Goal: Transaction & Acquisition: Purchase product/service

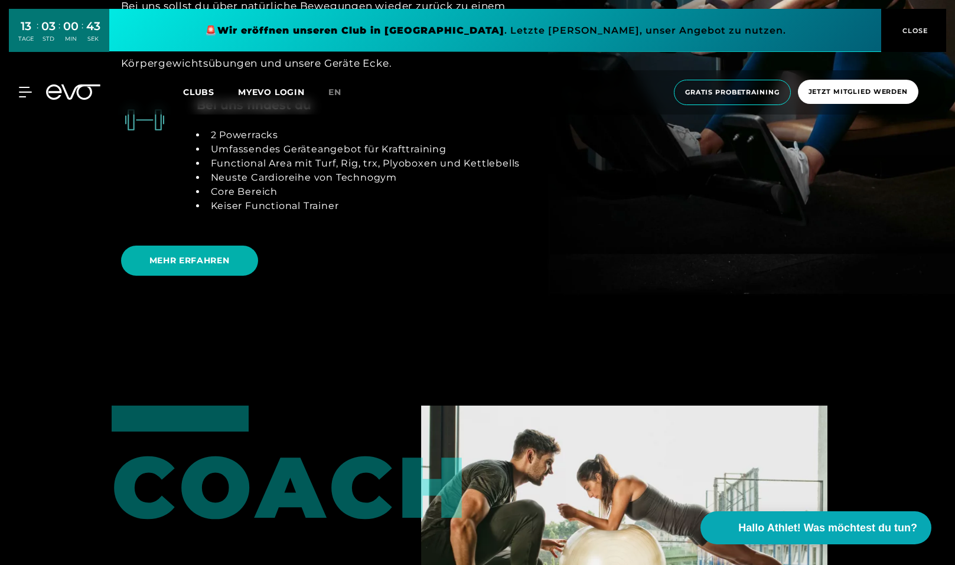
scroll to position [2626, 0]
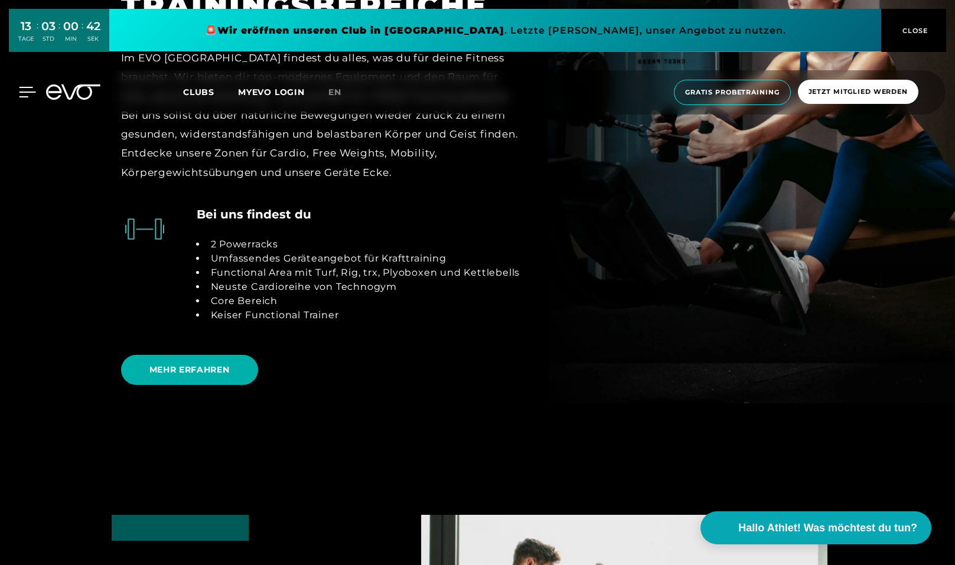
click at [30, 92] on icon at bounding box center [27, 91] width 17 height 9
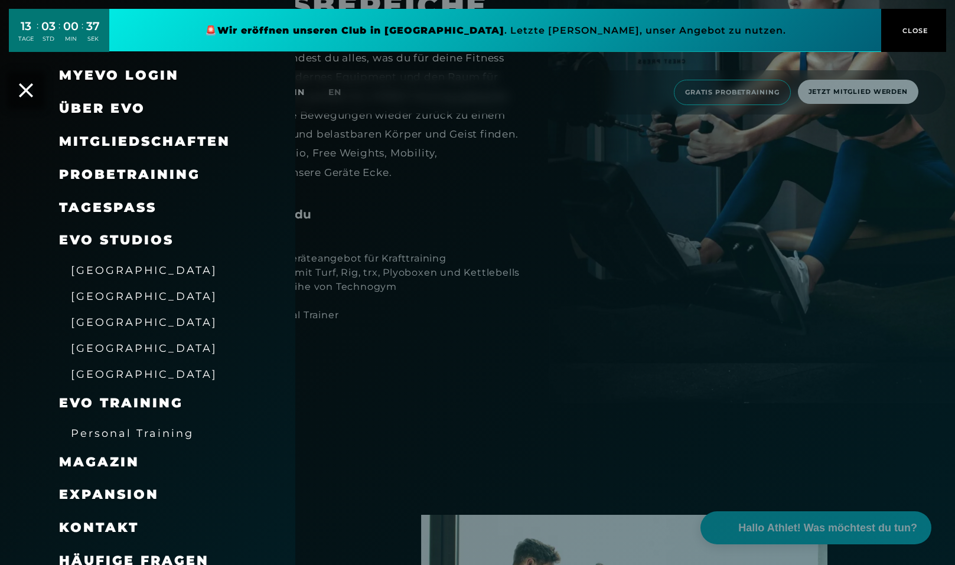
click at [95, 292] on span "[GEOGRAPHIC_DATA]" at bounding box center [144, 296] width 147 height 12
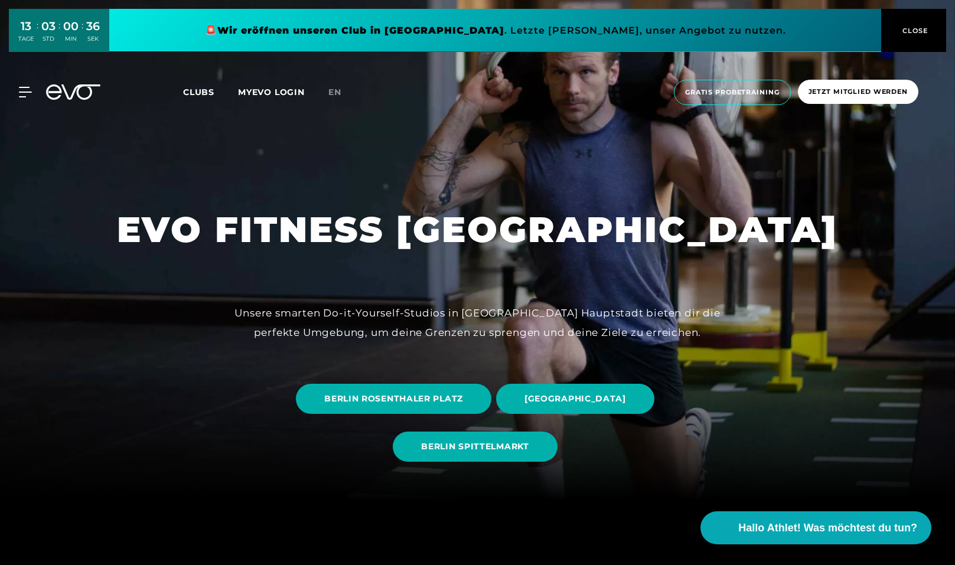
scroll to position [84, 0]
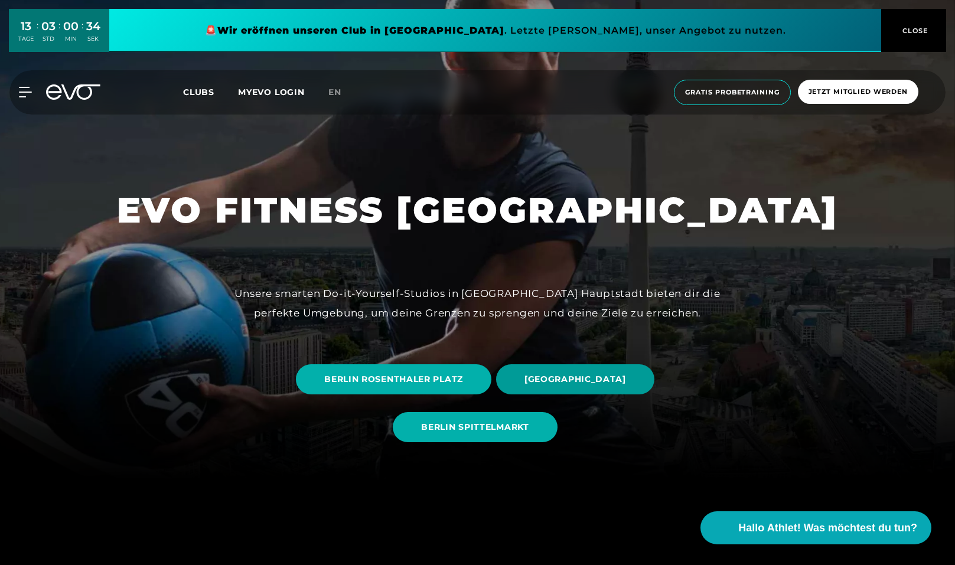
click at [535, 376] on span "[GEOGRAPHIC_DATA]" at bounding box center [576, 379] width 102 height 12
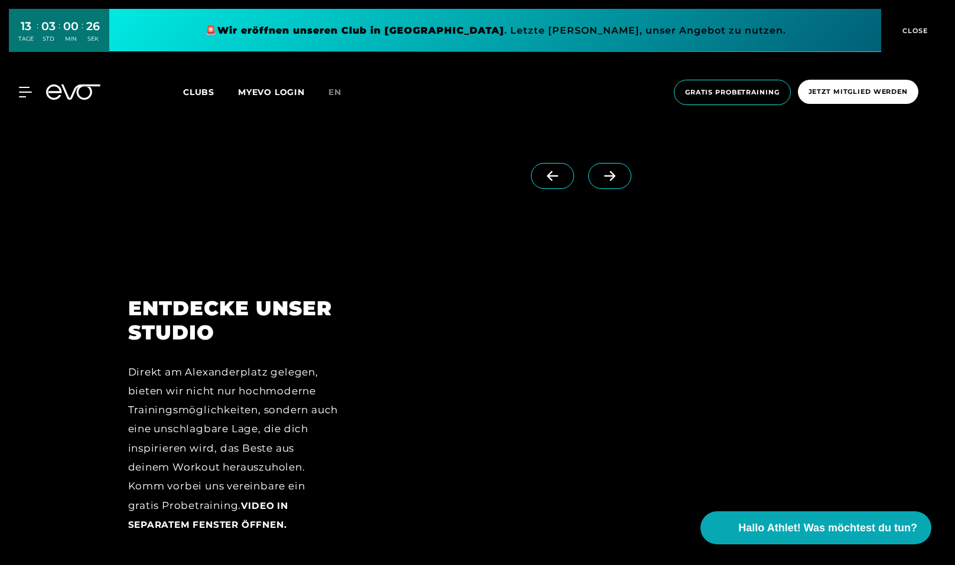
scroll to position [1472, 0]
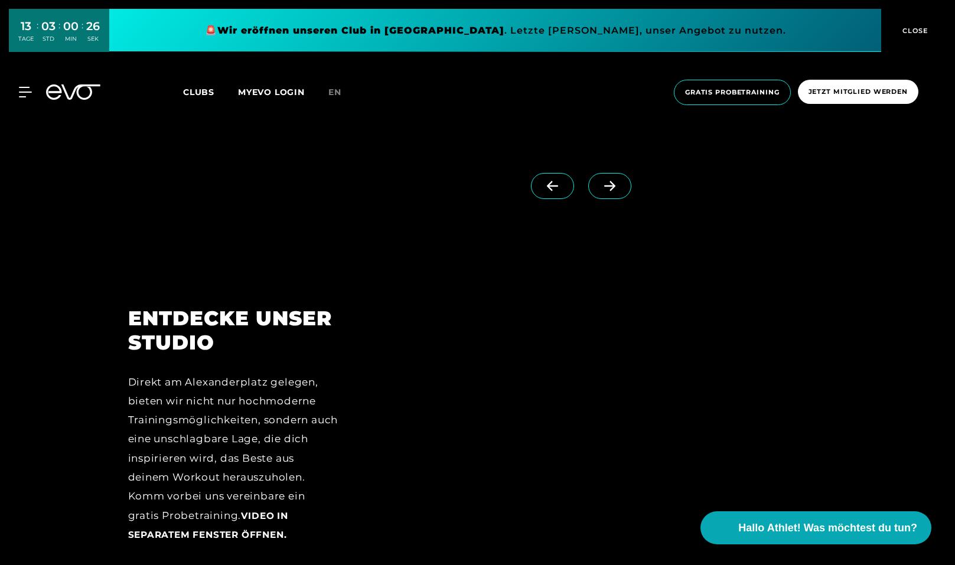
click at [603, 183] on icon at bounding box center [610, 186] width 21 height 11
click at [602, 186] on icon at bounding box center [610, 186] width 21 height 11
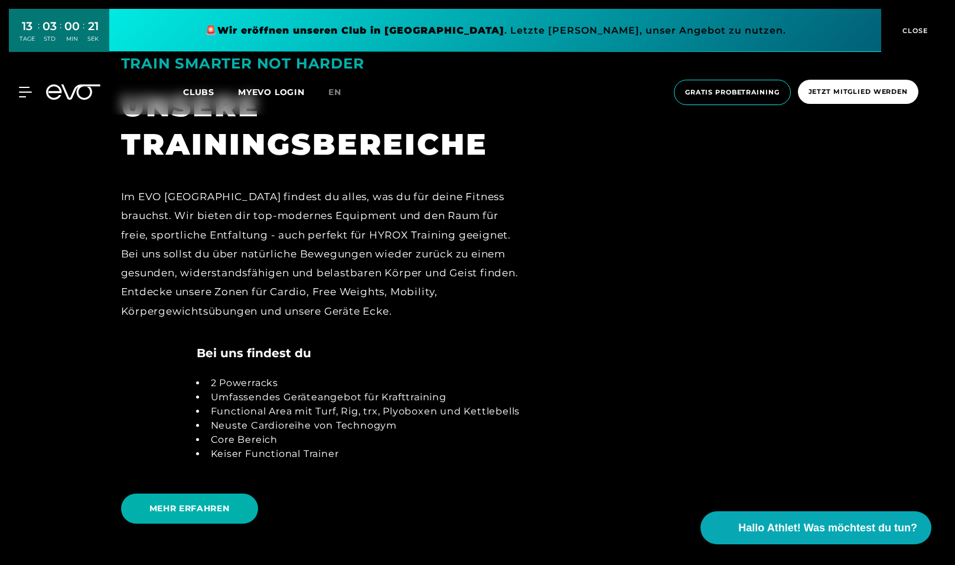
scroll to position [2569, 0]
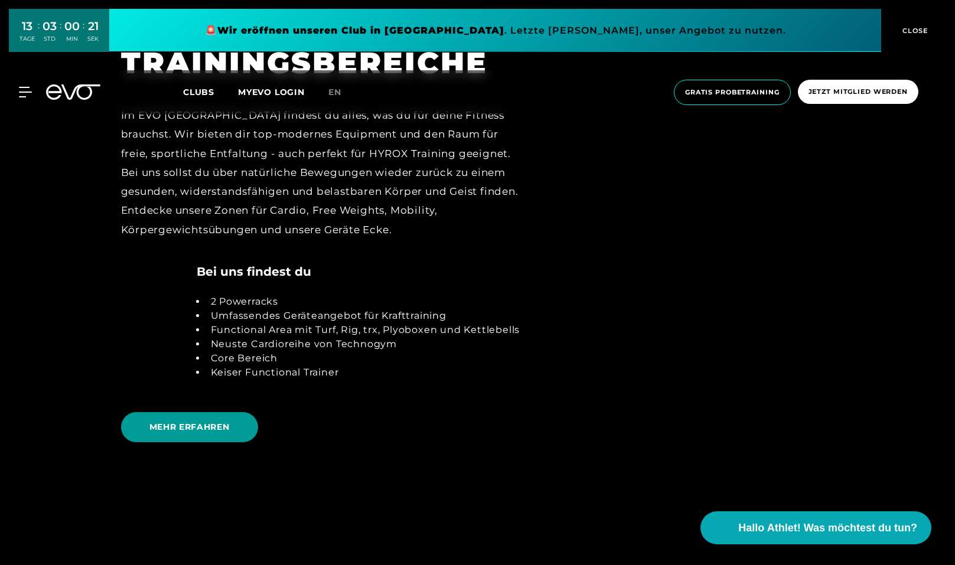
click at [210, 415] on span "MEHR ERFAHREN" at bounding box center [189, 427] width 137 height 30
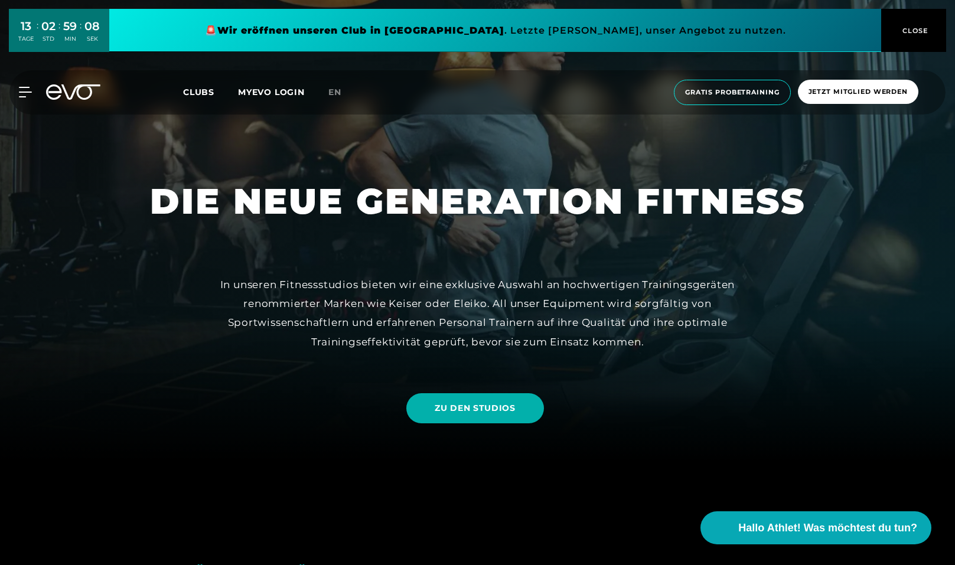
scroll to position [98, 0]
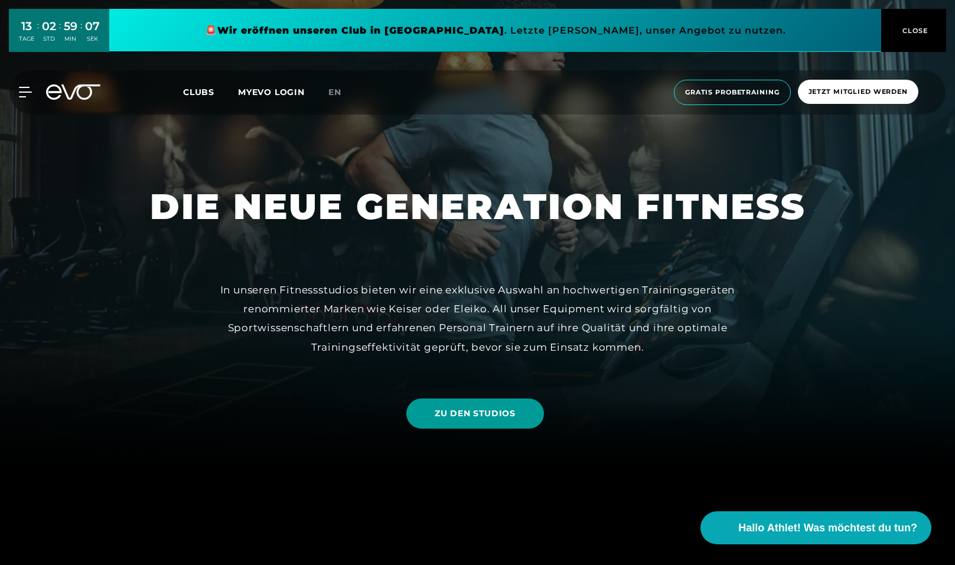
click at [509, 420] on span "ZU DEN STUDIOS" at bounding box center [475, 414] width 138 height 30
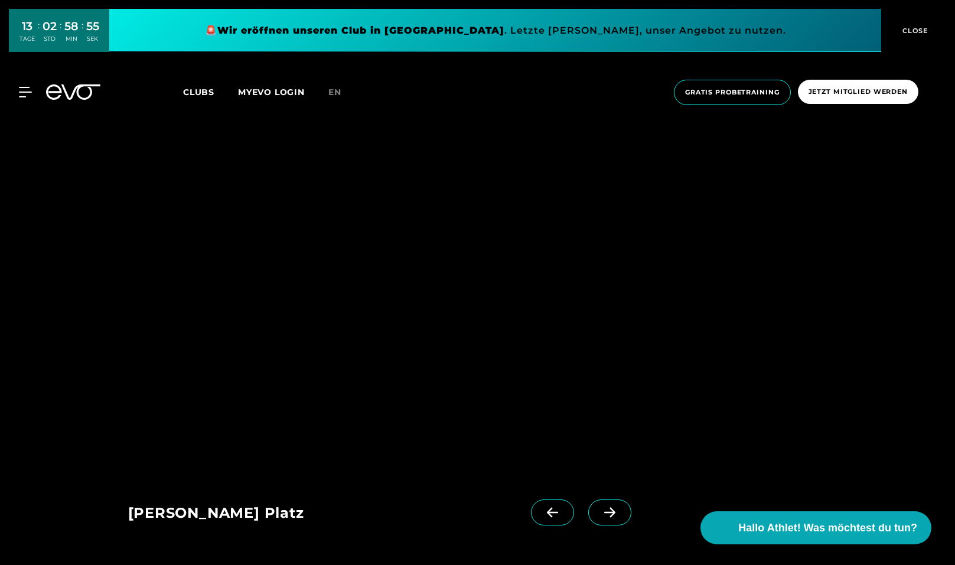
scroll to position [1800, 0]
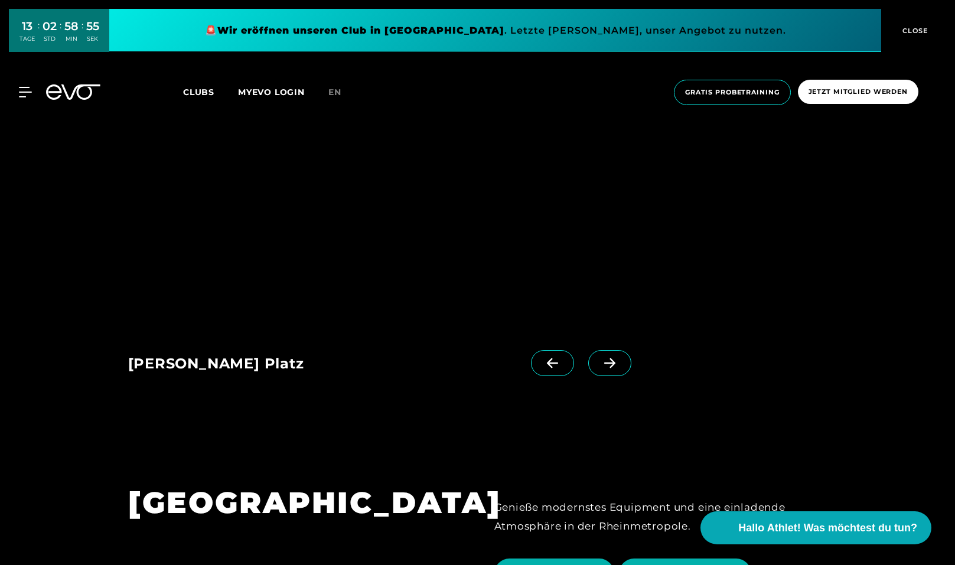
click at [617, 358] on icon at bounding box center [610, 363] width 21 height 11
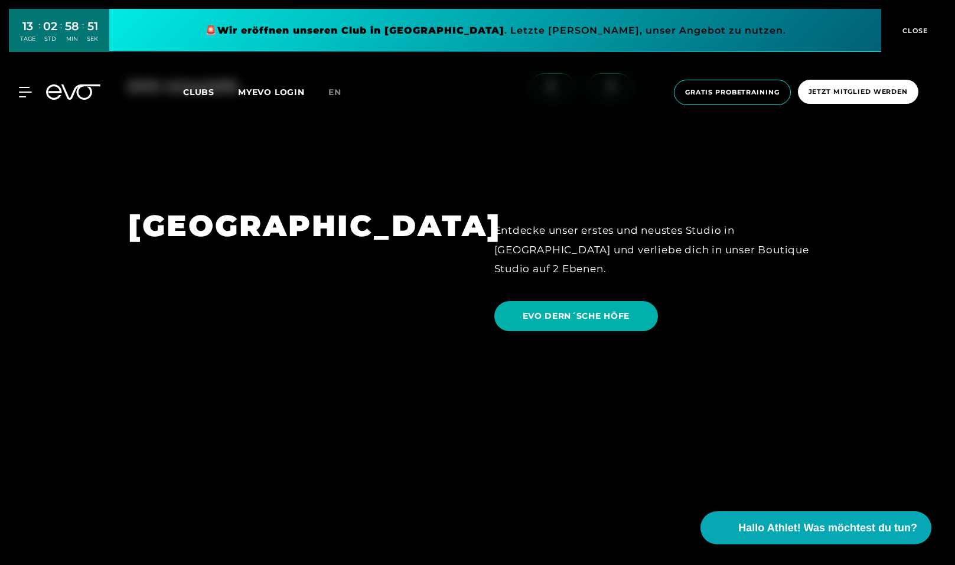
scroll to position [2836, 0]
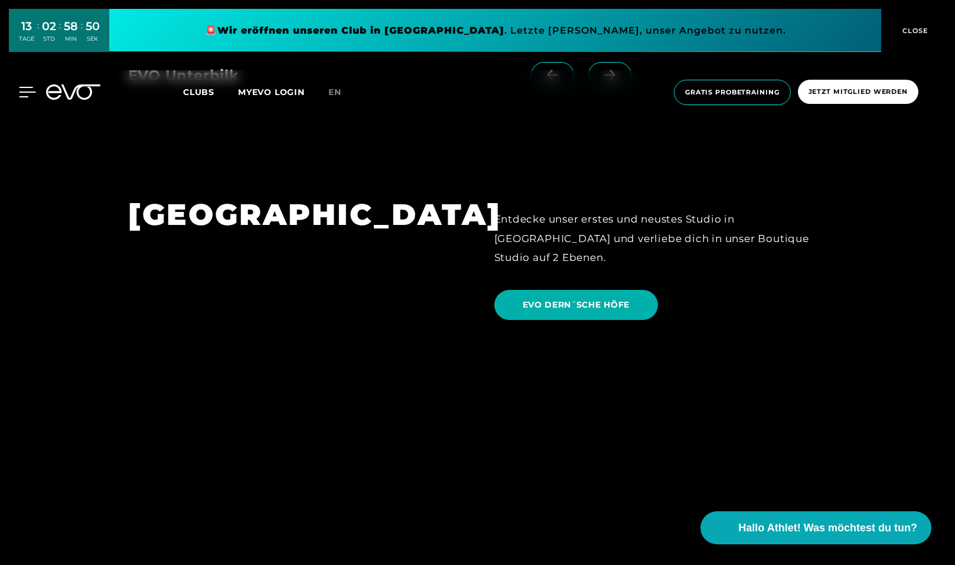
click at [21, 96] on icon at bounding box center [27, 91] width 17 height 9
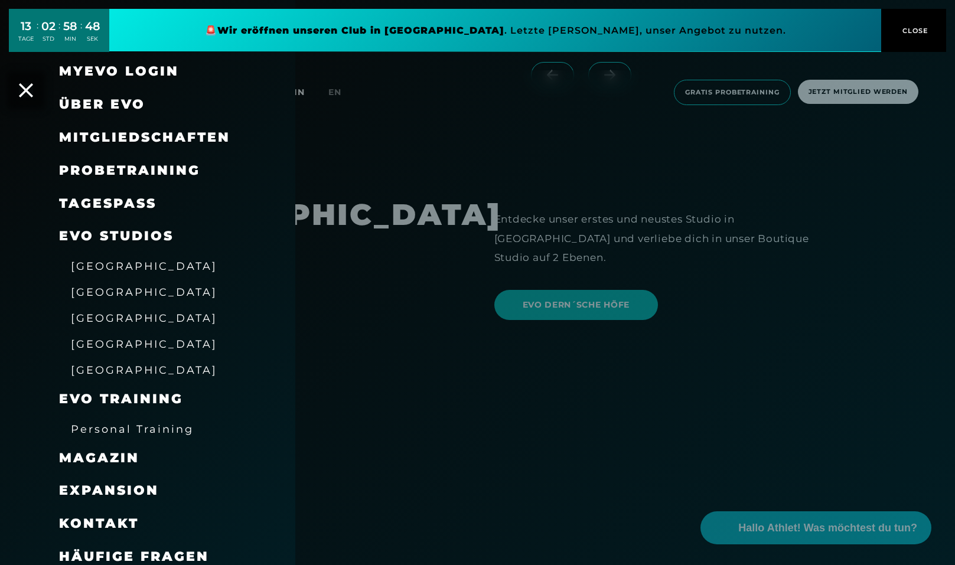
scroll to position [4, 0]
click at [113, 206] on link "TAGESPASS" at bounding box center [107, 204] width 97 height 16
click at [118, 138] on span "Mitgliedschaften" at bounding box center [144, 138] width 171 height 16
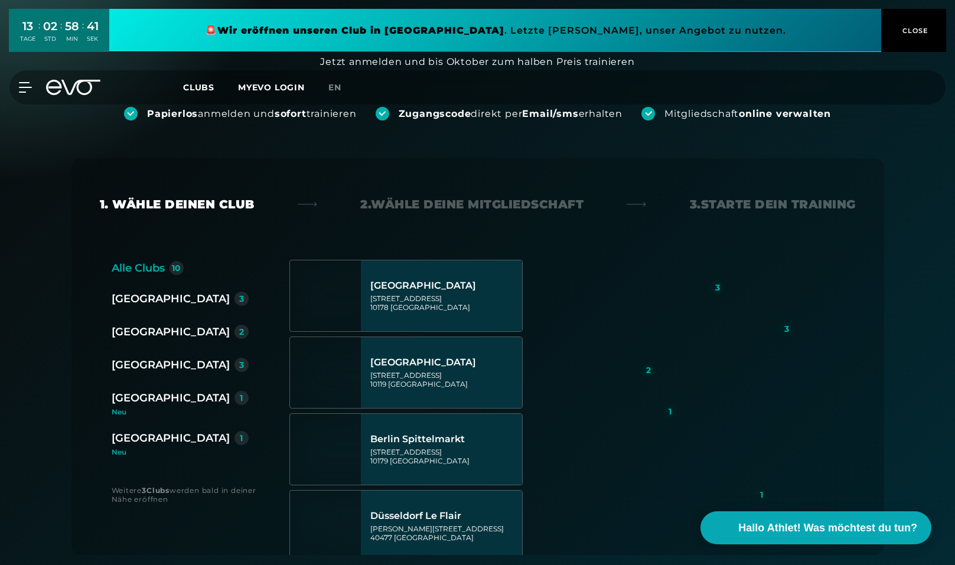
scroll to position [104, 0]
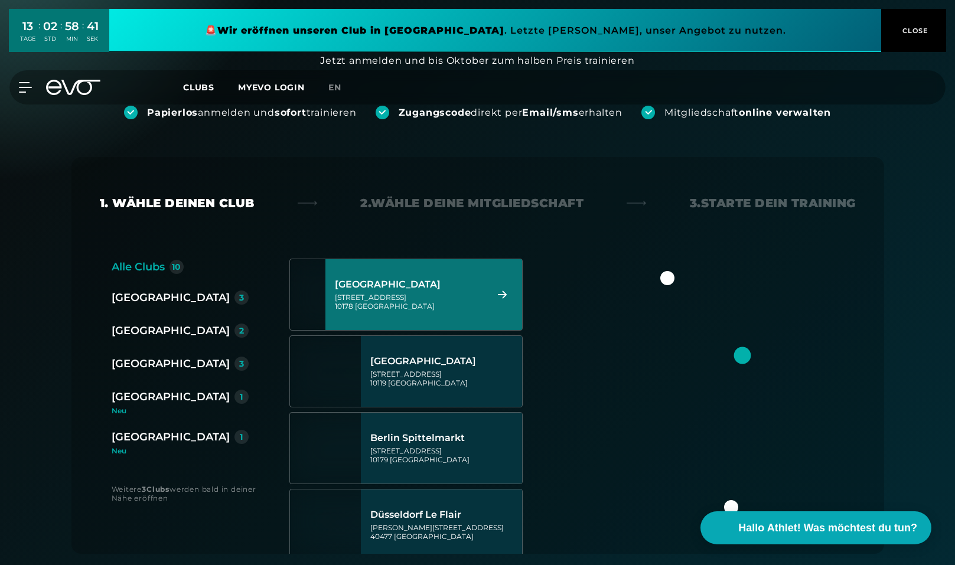
click at [425, 303] on div "[STREET_ADDRESS]" at bounding box center [409, 302] width 148 height 18
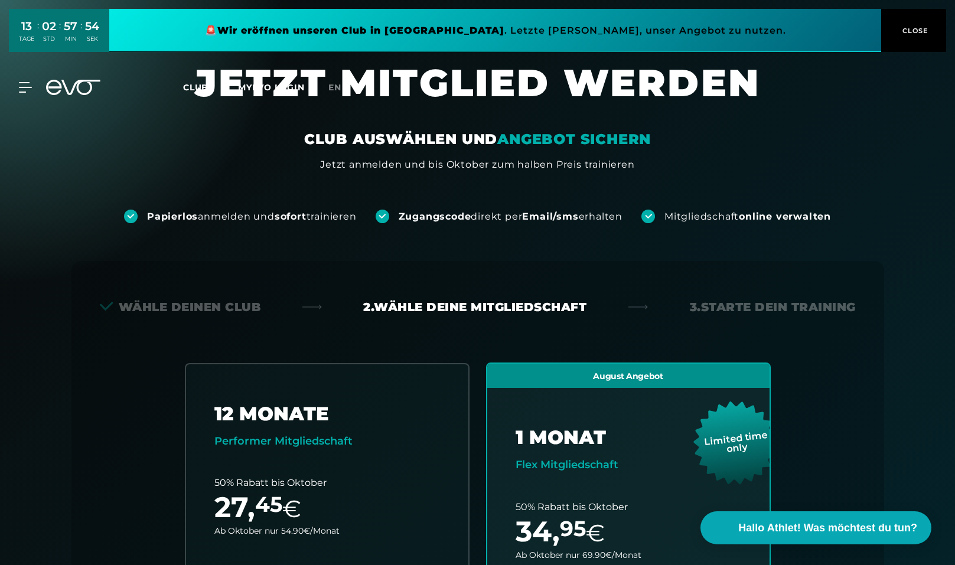
scroll to position [0, 0]
click at [28, 85] on icon at bounding box center [27, 87] width 17 height 11
